Goal: Task Accomplishment & Management: Use online tool/utility

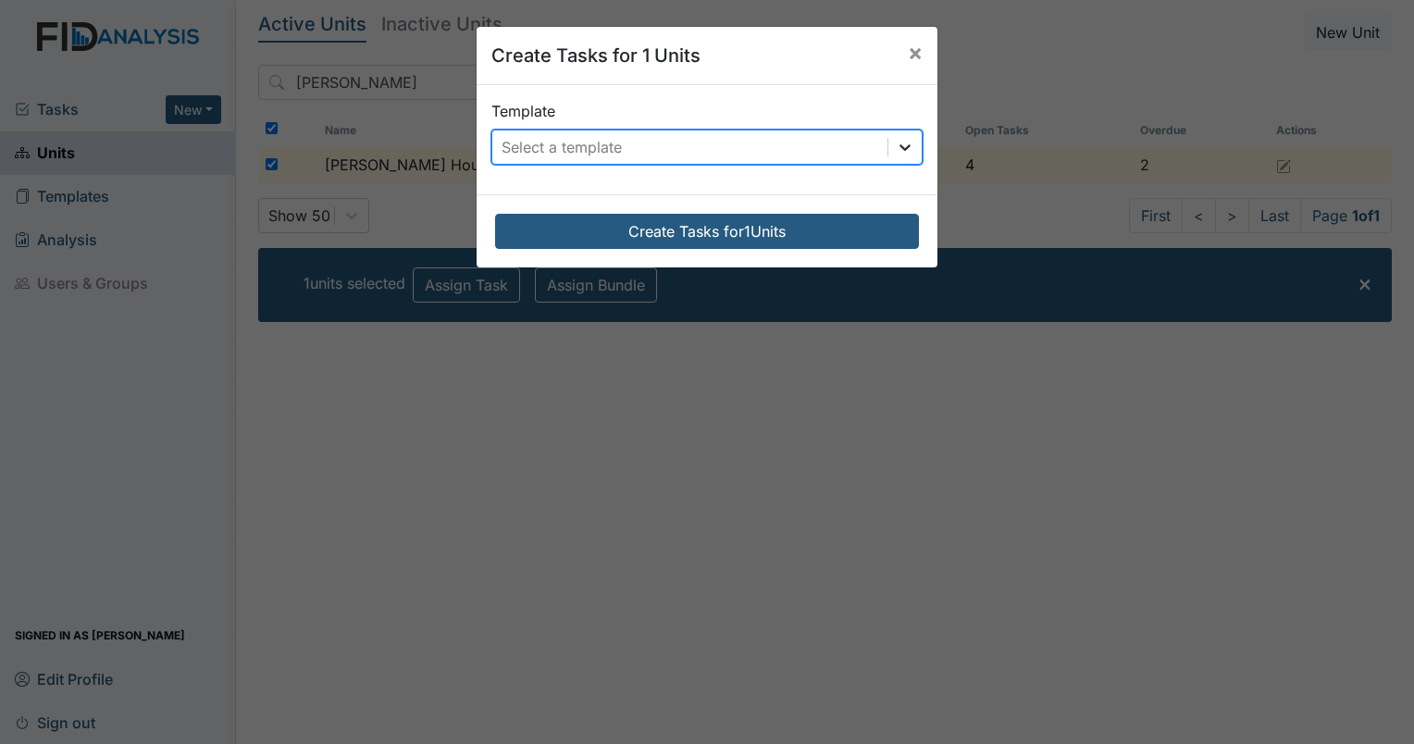
click at [901, 143] on icon at bounding box center [905, 147] width 19 height 19
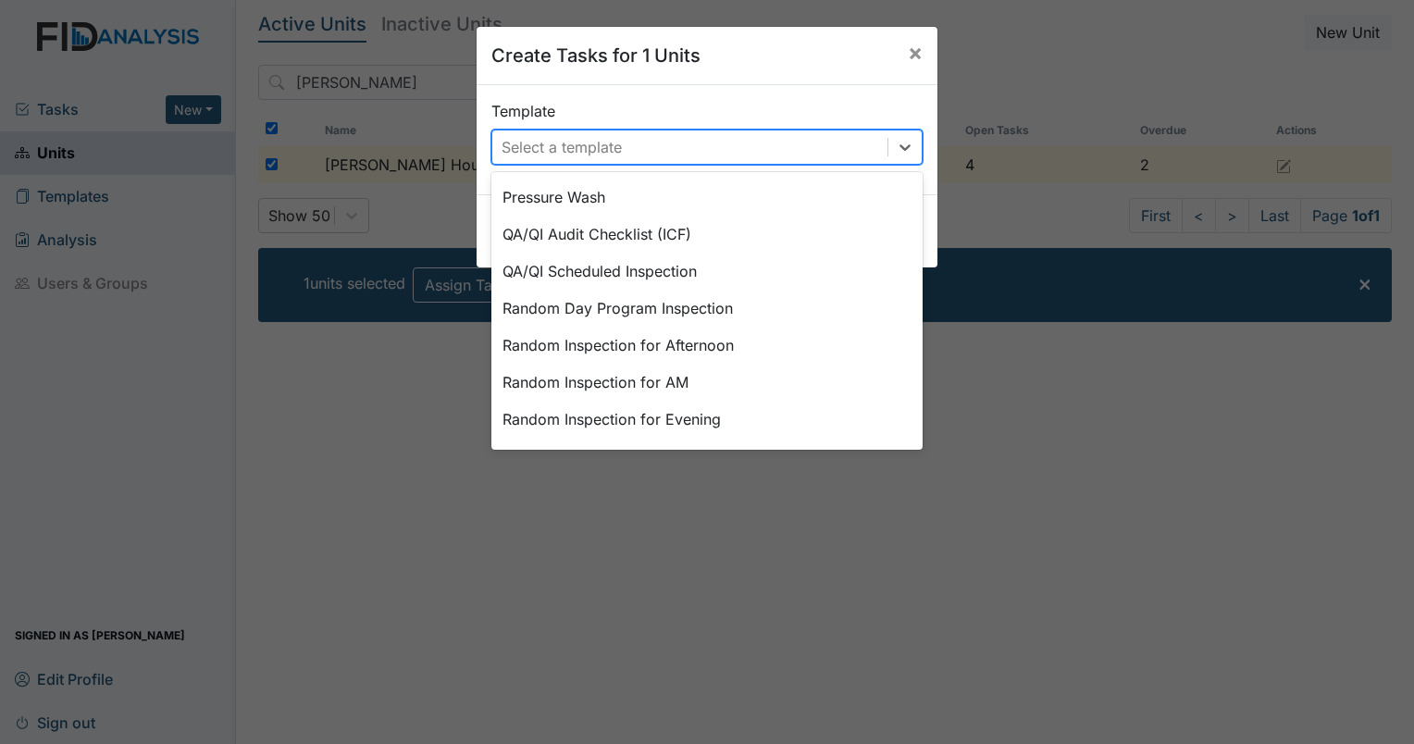
scroll to position [859, 0]
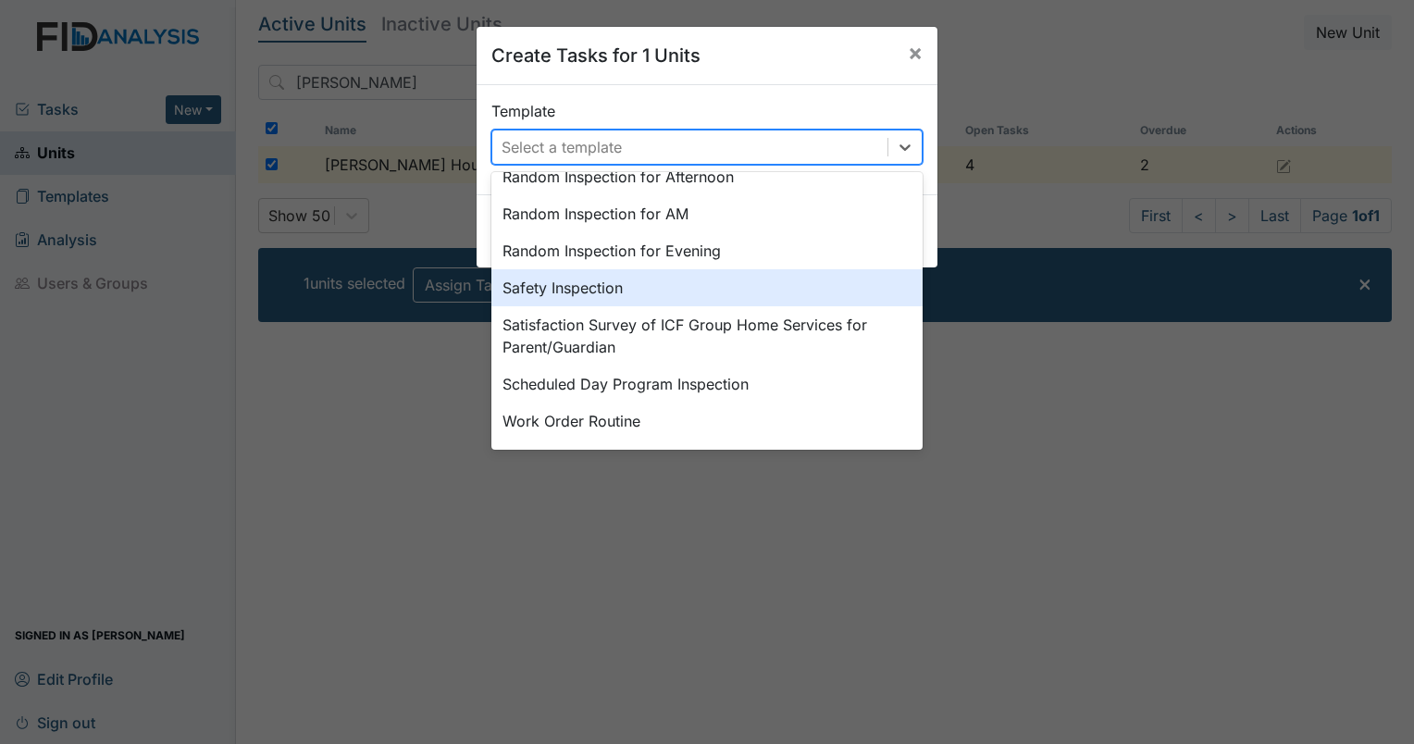
click at [631, 280] on div "Safety Inspection" at bounding box center [706, 287] width 431 height 37
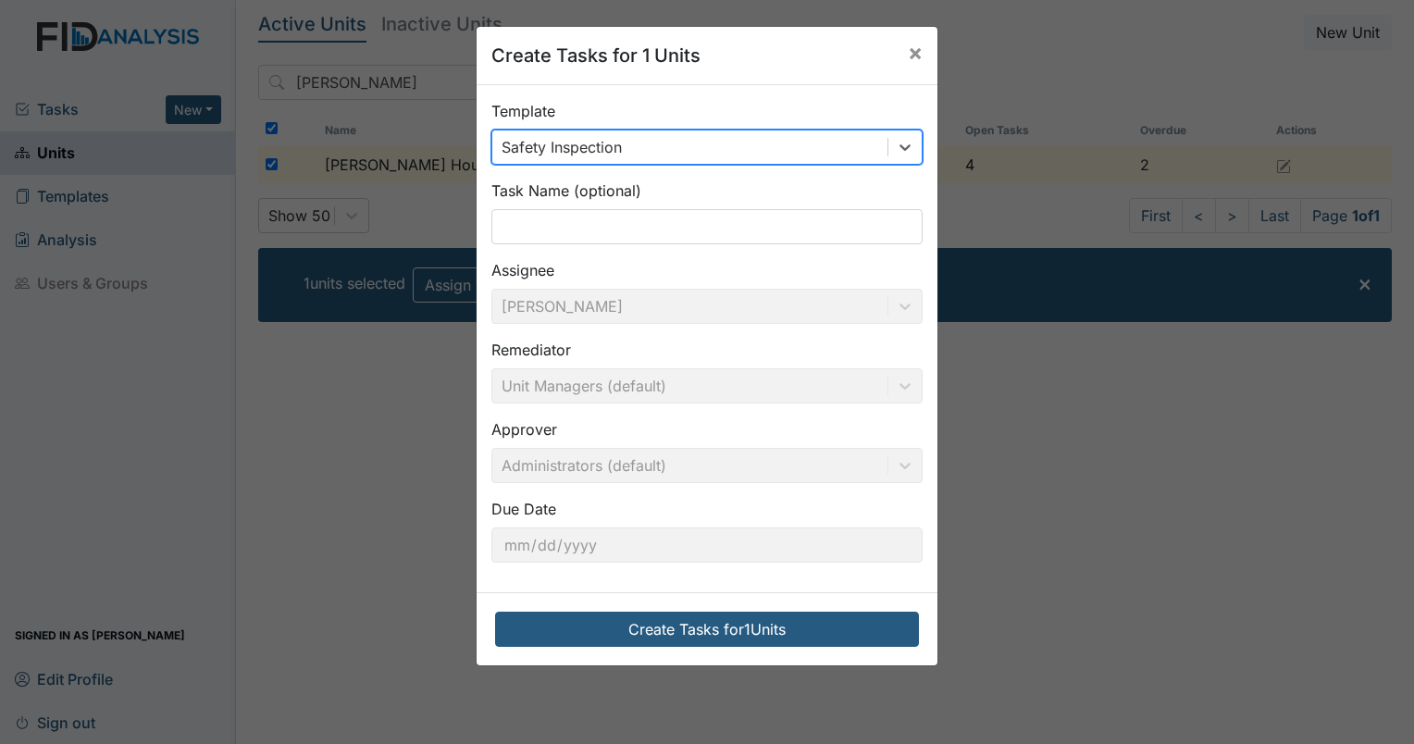
click at [680, 626] on button "Create Tasks for 1 Units" at bounding box center [707, 629] width 424 height 35
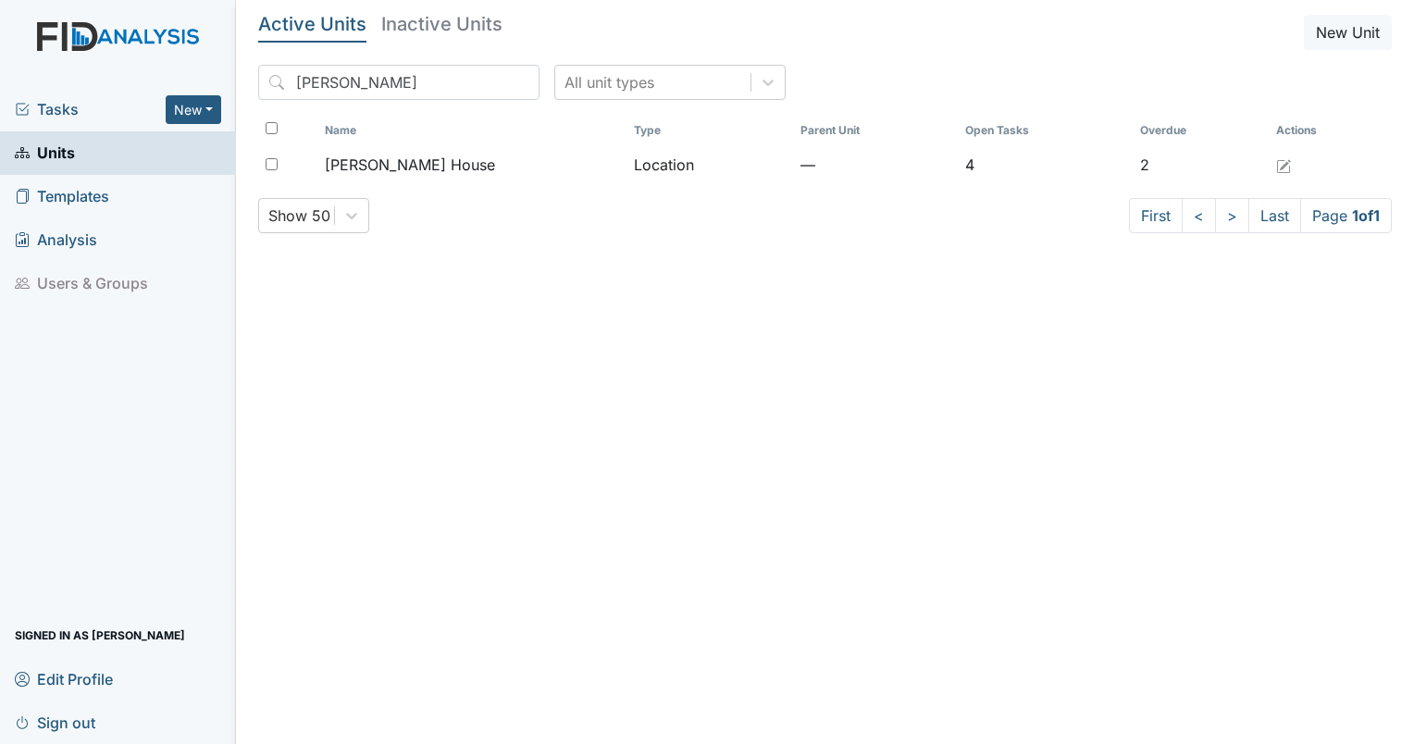
click at [128, 673] on link "Edit Profile" at bounding box center [118, 678] width 236 height 43
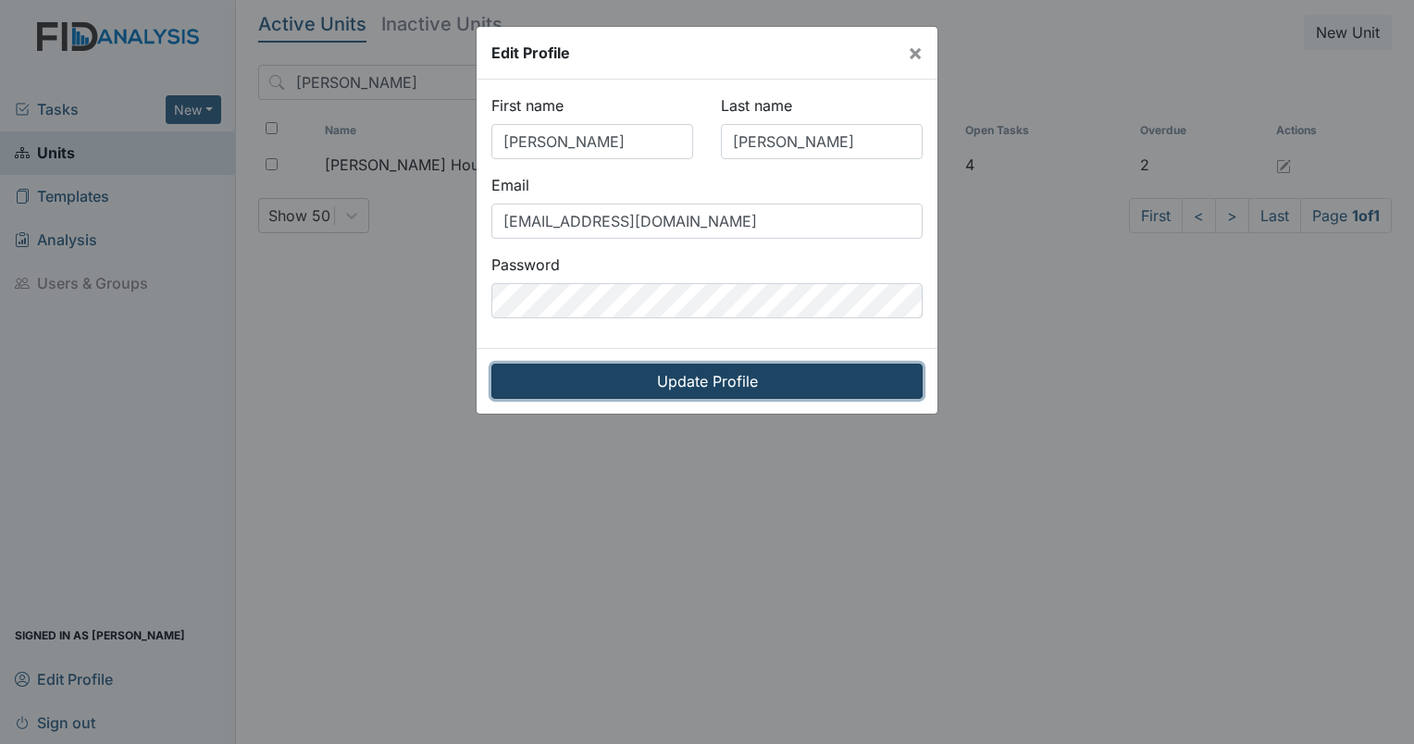
click at [657, 385] on input "Update Profile" at bounding box center [706, 381] width 431 height 35
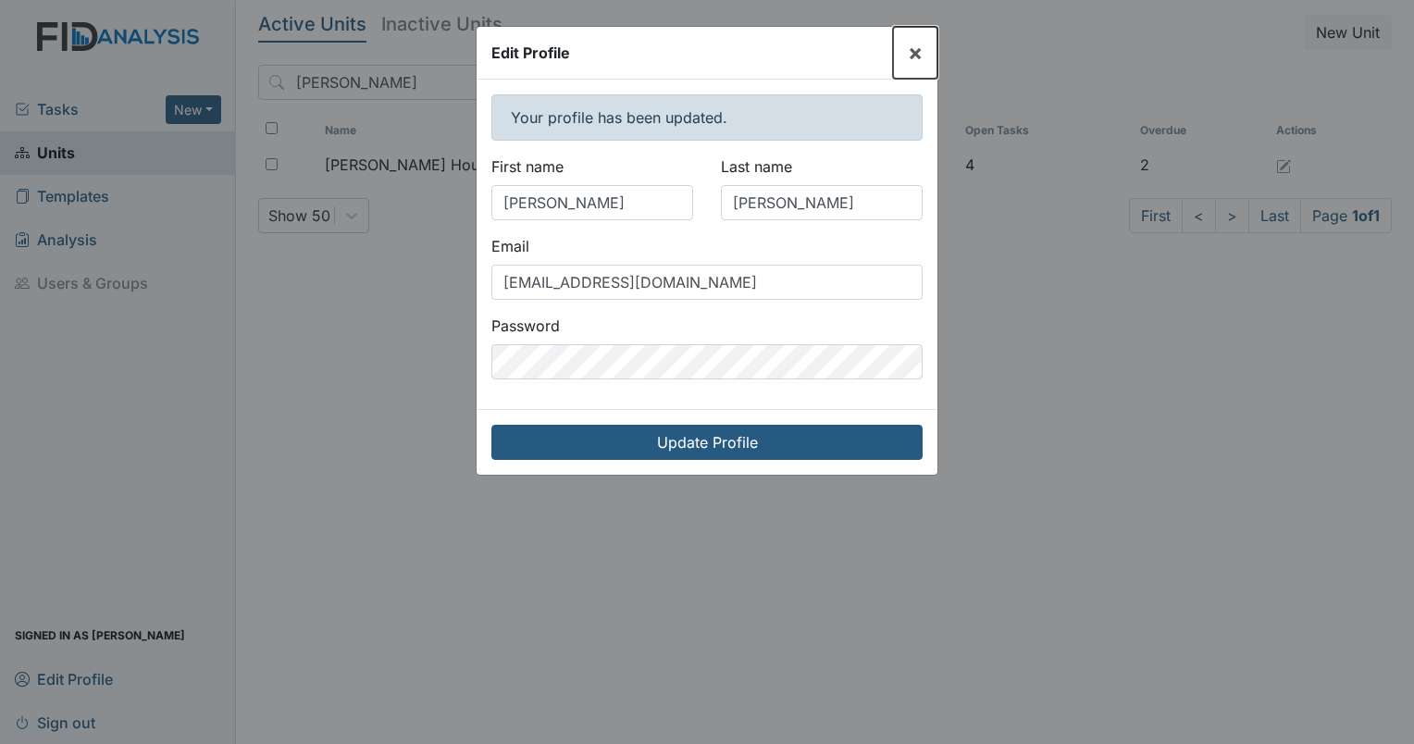
click at [906, 60] on button "×" at bounding box center [915, 53] width 44 height 52
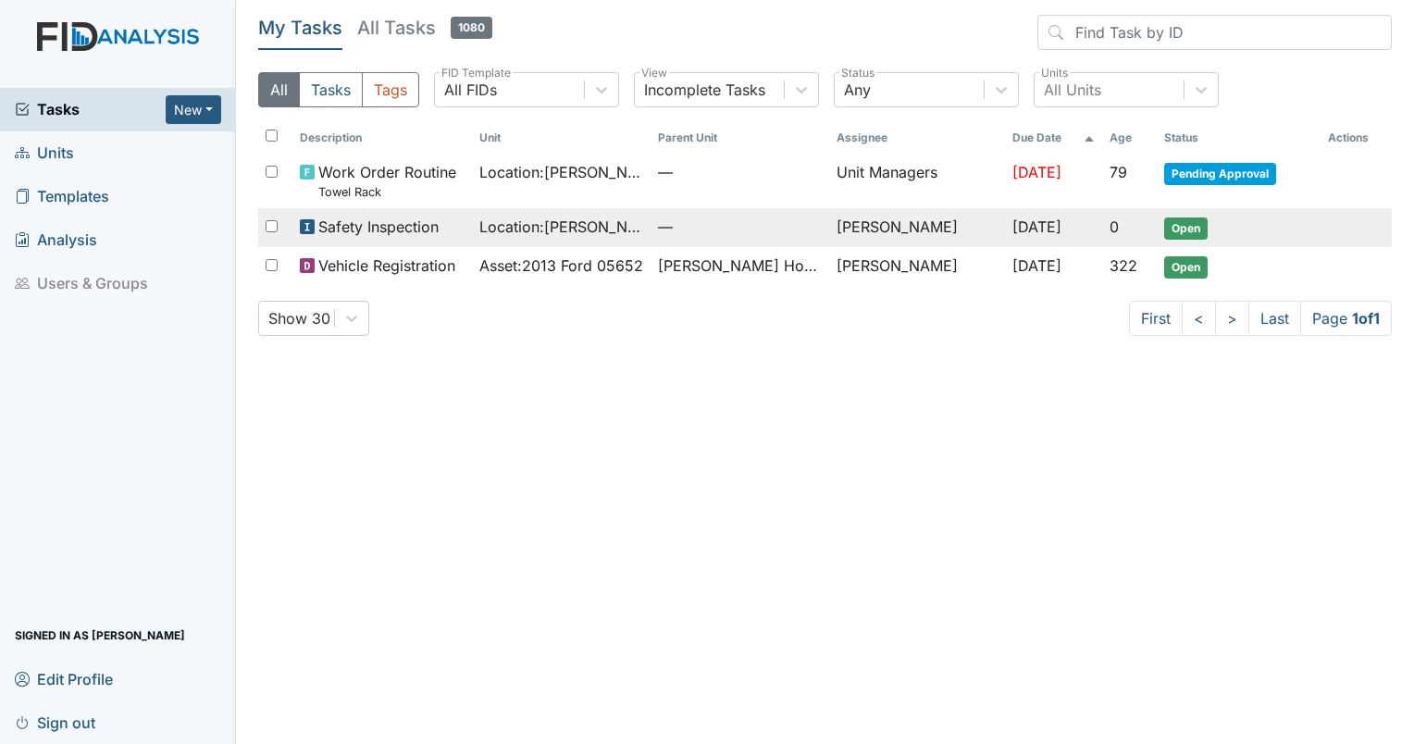
click at [363, 226] on span "Safety Inspection" at bounding box center [378, 227] width 120 height 22
